Goal: Task Accomplishment & Management: Use online tool/utility

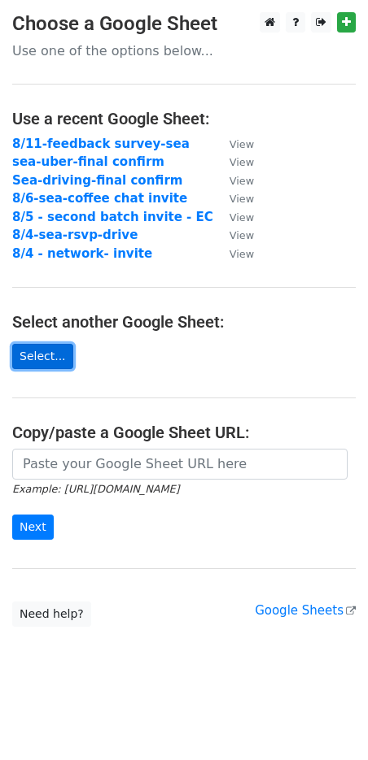
click at [56, 351] on link "Select..." at bounding box center [42, 356] width 61 height 25
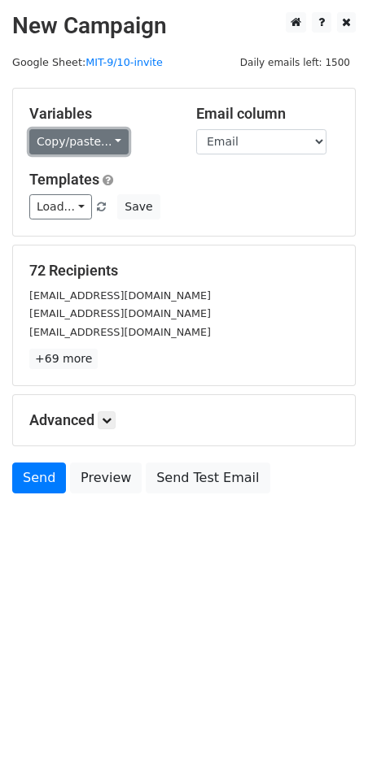
click at [49, 141] on link "Copy/paste..." at bounding box center [78, 141] width 99 height 25
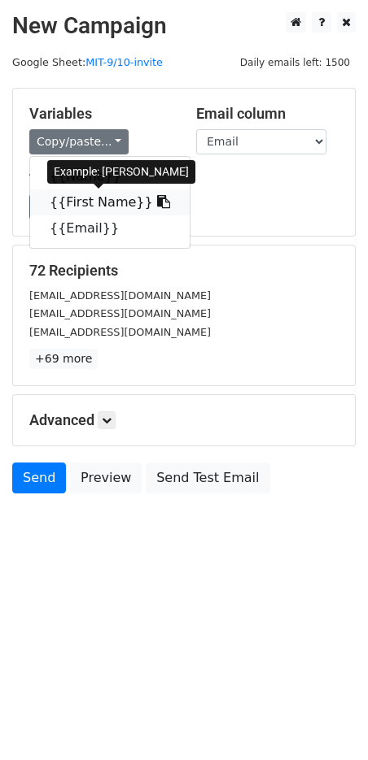
click at [84, 198] on link "{{First Name}}" at bounding box center [109, 203] width 159 height 26
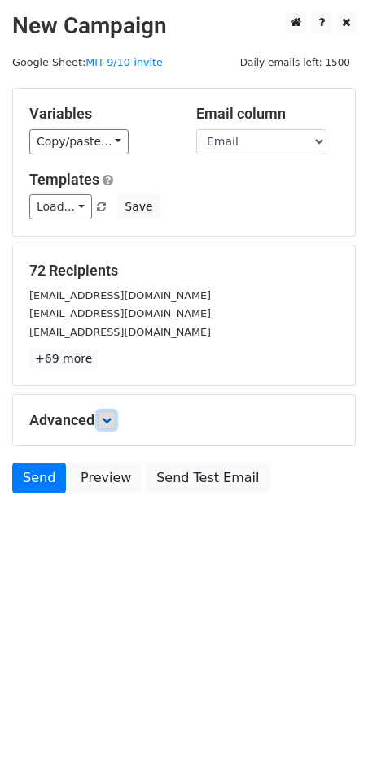
click at [111, 422] on icon at bounding box center [107, 421] width 10 height 10
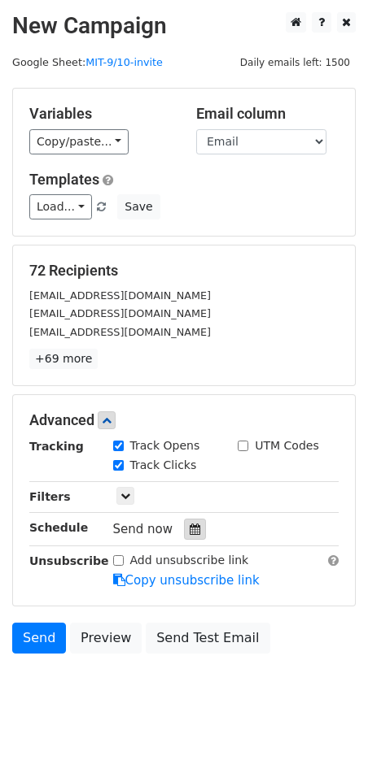
click at [190, 534] on icon at bounding box center [195, 529] width 11 height 11
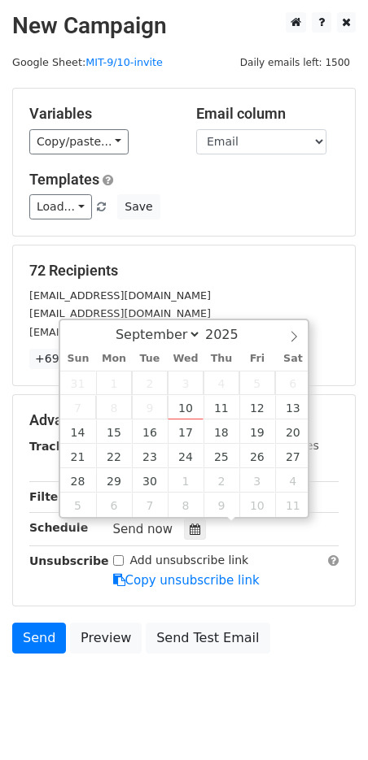
drag, startPoint x: 199, startPoint y: 257, endPoint x: 196, endPoint y: 266, distance: 9.5
click at [198, 257] on div "72 Recipients [EMAIL_ADDRESS][DOMAIN_NAME] [EMAIL_ADDRESS][DOMAIN_NAME] [EMAIL_…" at bounding box center [184, 316] width 342 height 140
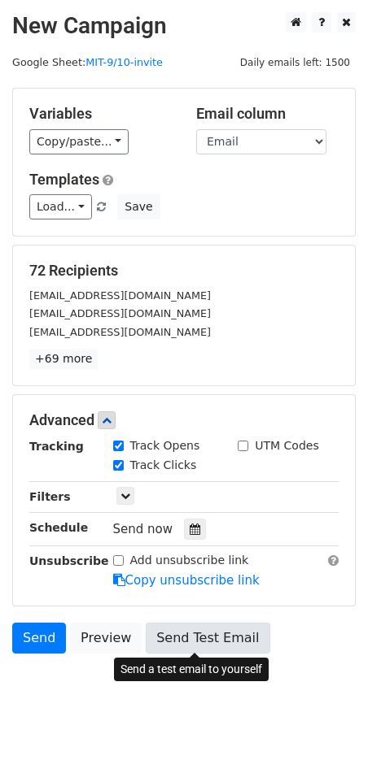
click at [171, 634] on link "Send Test Email" at bounding box center [208, 638] width 124 height 31
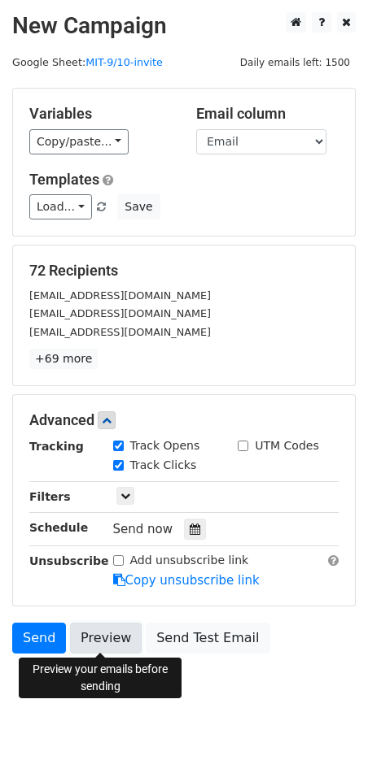
click at [110, 636] on link "Preview" at bounding box center [106, 638] width 72 height 31
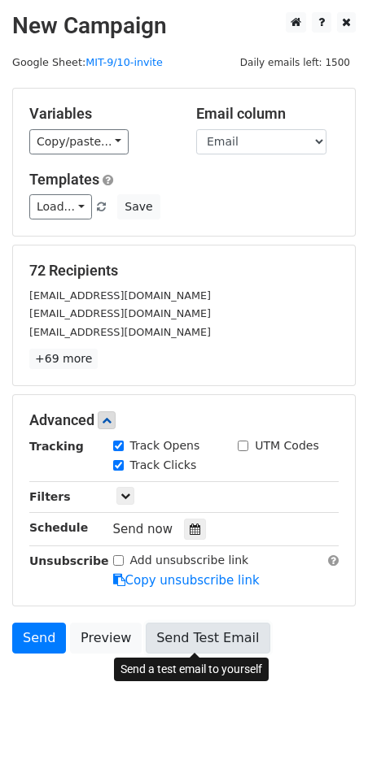
click at [165, 636] on link "Send Test Email" at bounding box center [208, 638] width 124 height 31
click at [223, 633] on link "Send Test Email" at bounding box center [208, 638] width 124 height 31
click at [203, 634] on link "Send Test Email" at bounding box center [208, 638] width 124 height 31
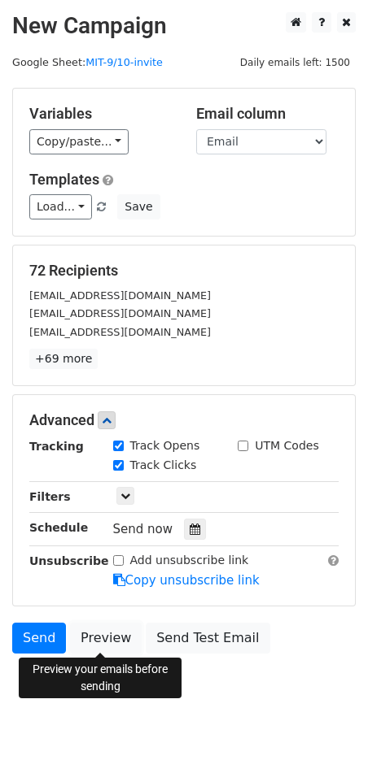
drag, startPoint x: 111, startPoint y: 637, endPoint x: 19, endPoint y: 446, distance: 212.4
click at [111, 637] on link "Preview" at bounding box center [106, 638] width 72 height 31
drag, startPoint x: 115, startPoint y: 634, endPoint x: 105, endPoint y: 607, distance: 29.6
click at [115, 634] on link "Preview" at bounding box center [106, 638] width 72 height 31
click at [90, 635] on link "Preview" at bounding box center [106, 638] width 72 height 31
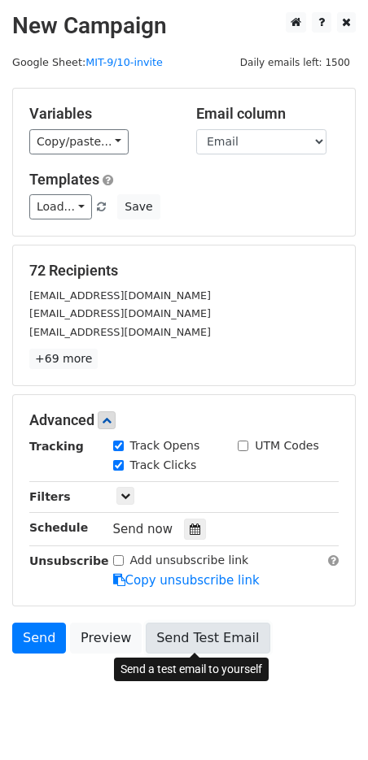
click at [189, 649] on link "Send Test Email" at bounding box center [208, 638] width 124 height 31
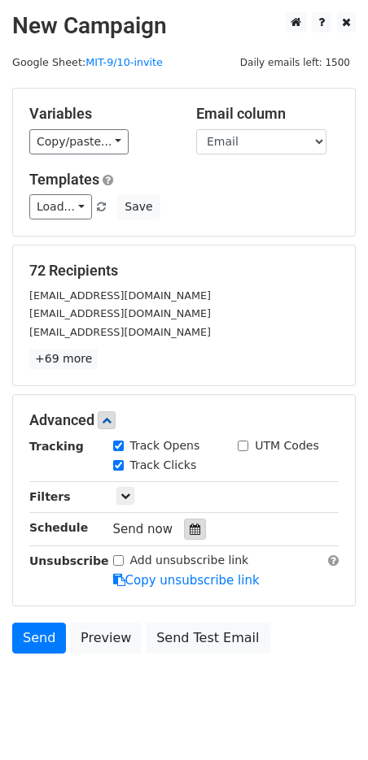
click at [184, 530] on div at bounding box center [195, 529] width 22 height 21
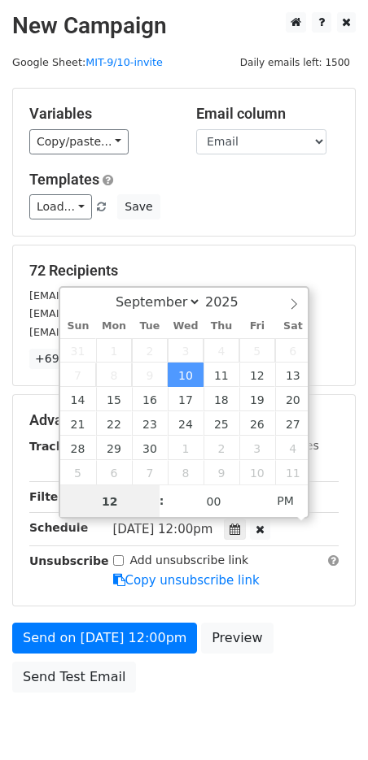
scroll to position [1, 0]
type input "[DATE] 01:04"
type input "01"
type input "04"
click at [275, 495] on span "PM" at bounding box center [285, 500] width 45 height 33
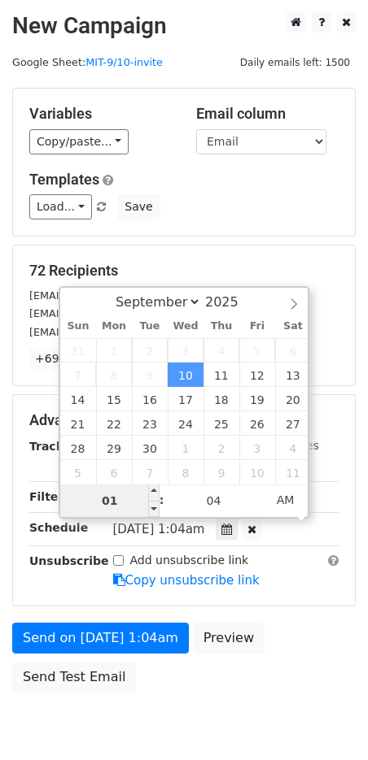
click at [105, 508] on input "01" at bounding box center [109, 501] width 99 height 33
type input "7"
type input "8"
type input "7"
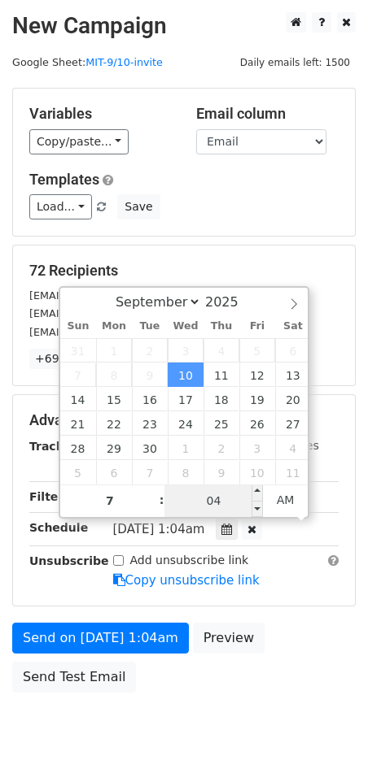
type input "[DATE] 07:04"
type input "07"
click at [230, 497] on input "04" at bounding box center [213, 501] width 99 height 33
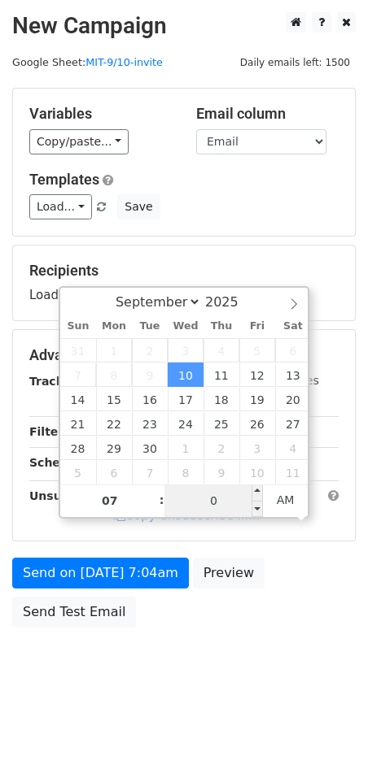
type input "00"
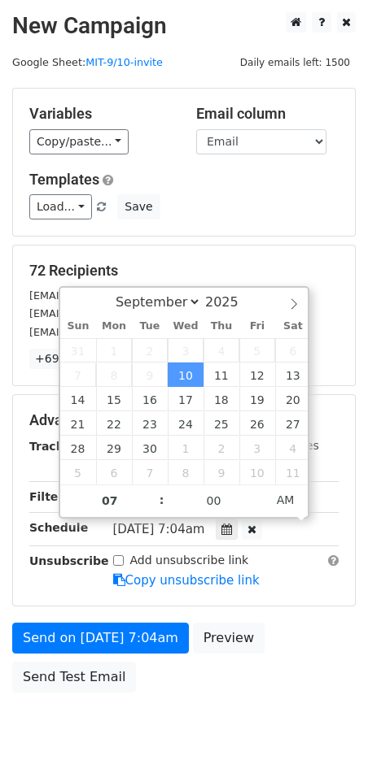
type input "[DATE] 07:00"
click at [329, 637] on div "Send on [DATE] 7:04am Preview Send Test Email" at bounding box center [184, 662] width 368 height 78
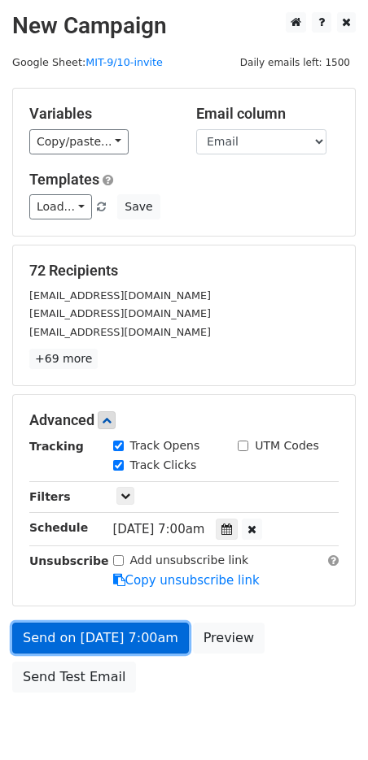
click at [110, 634] on link "Send on [DATE] 7:00am" at bounding box center [100, 638] width 176 height 31
